Goal: Feedback & Contribution: Leave review/rating

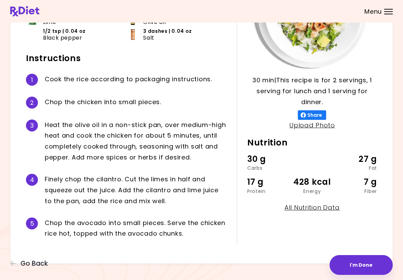
scroll to position [103, 0]
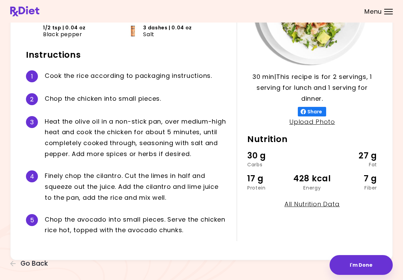
click at [358, 262] on button "I'm Done" at bounding box center [361, 265] width 63 height 20
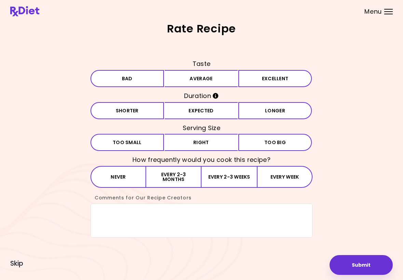
click at [275, 70] on button "Excellent" at bounding box center [274, 78] width 73 height 17
click at [216, 104] on button "Expected" at bounding box center [201, 110] width 73 height 17
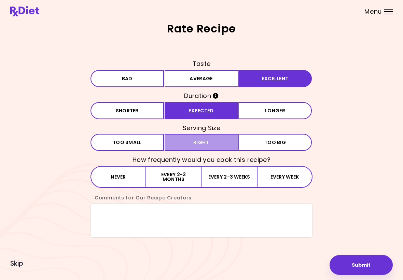
click at [211, 140] on button "Right" at bounding box center [201, 142] width 73 height 17
click at [228, 174] on button "Every 2-3 weeks" at bounding box center [228, 177] width 55 height 22
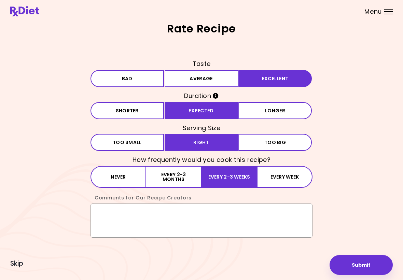
click at [99, 208] on textarea "Comments for Our Recipe Creators" at bounding box center [201, 221] width 222 height 34
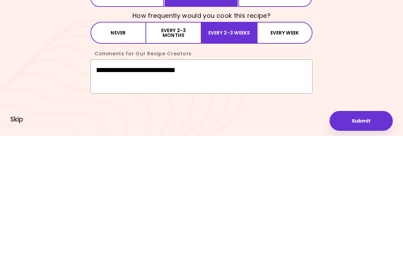
type textarea "**********"
click at [364, 255] on button "Submit" at bounding box center [361, 265] width 63 height 20
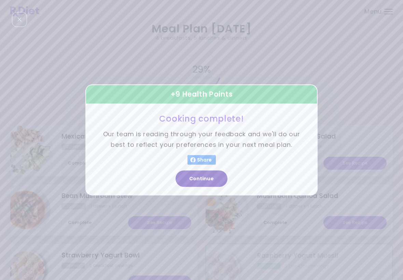
click at [202, 178] on button "Continue" at bounding box center [202, 179] width 52 height 16
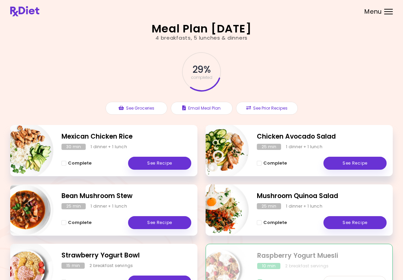
click at [378, 9] on span "Menu" at bounding box center [372, 12] width 17 height 6
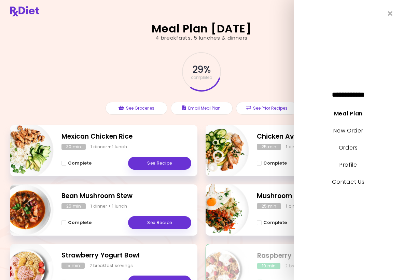
click at [349, 183] on link "Contact Us" at bounding box center [348, 182] width 32 height 8
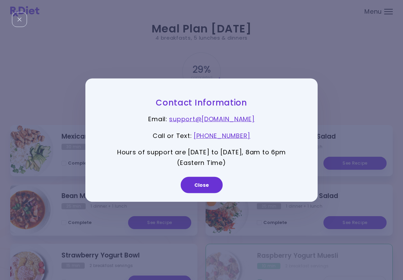
click at [234, 119] on link "support@ [DOMAIN_NAME]" at bounding box center [211, 119] width 85 height 9
